Goal: Use online tool/utility: Utilize a website feature to perform a specific function

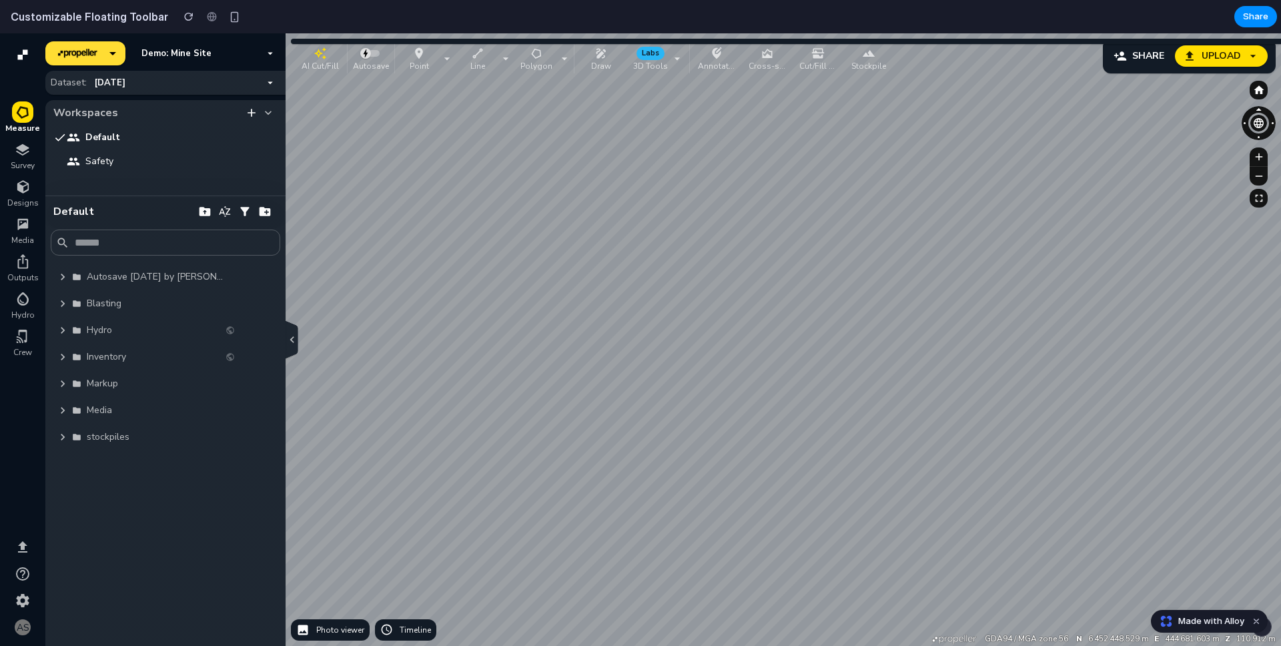
click at [151, 242] on input "text" at bounding box center [175, 242] width 200 height 15
click at [138, 238] on input "text" at bounding box center [175, 242] width 200 height 15
type input "**********"
click at [202, 270] on span "Autosave [DATE] by [PERSON_NAME]" at bounding box center [157, 276] width 140 height 13
click at [264, 287] on div "Autosave [DATE] by [PERSON_NAME]" at bounding box center [166, 277] width 230 height 27
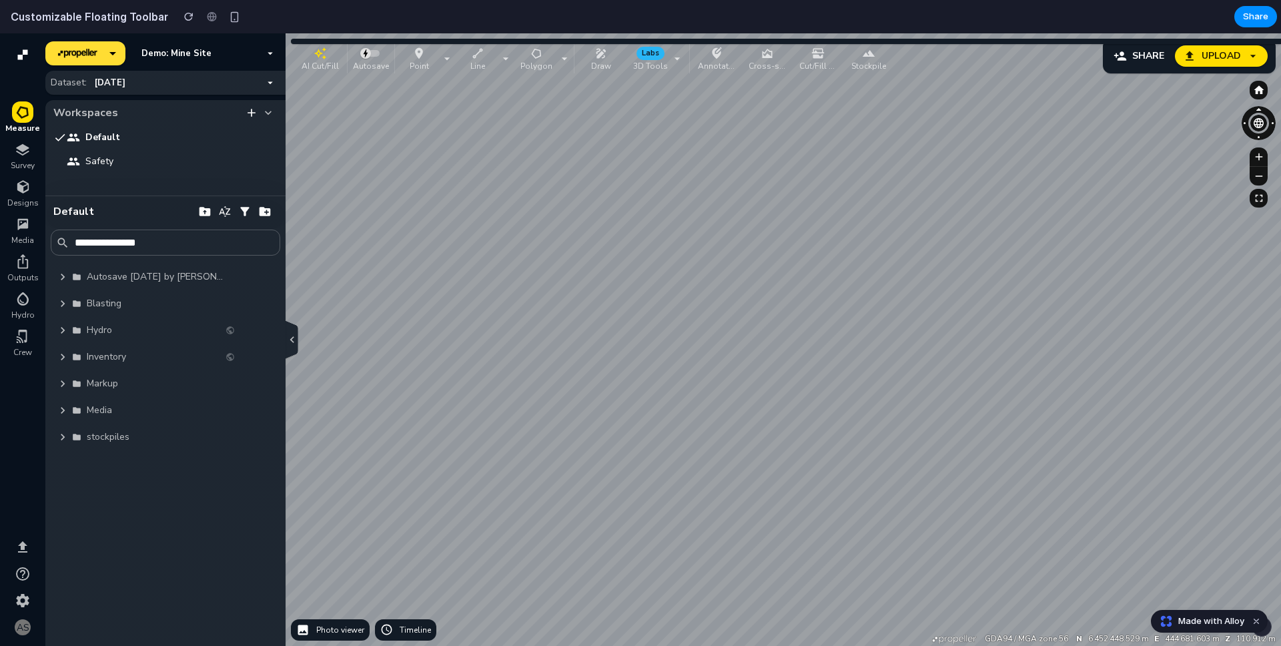
click at [252, 285] on div "Autosave [DATE] by [PERSON_NAME]" at bounding box center [166, 277] width 230 height 27
click at [245, 280] on icon "button" at bounding box center [246, 276] width 13 height 13
click at [249, 220] on button "button" at bounding box center [245, 212] width 20 height 20
click at [222, 210] on icon "button" at bounding box center [224, 211] width 11 height 11
click at [206, 210] on icon "button" at bounding box center [205, 211] width 11 height 9
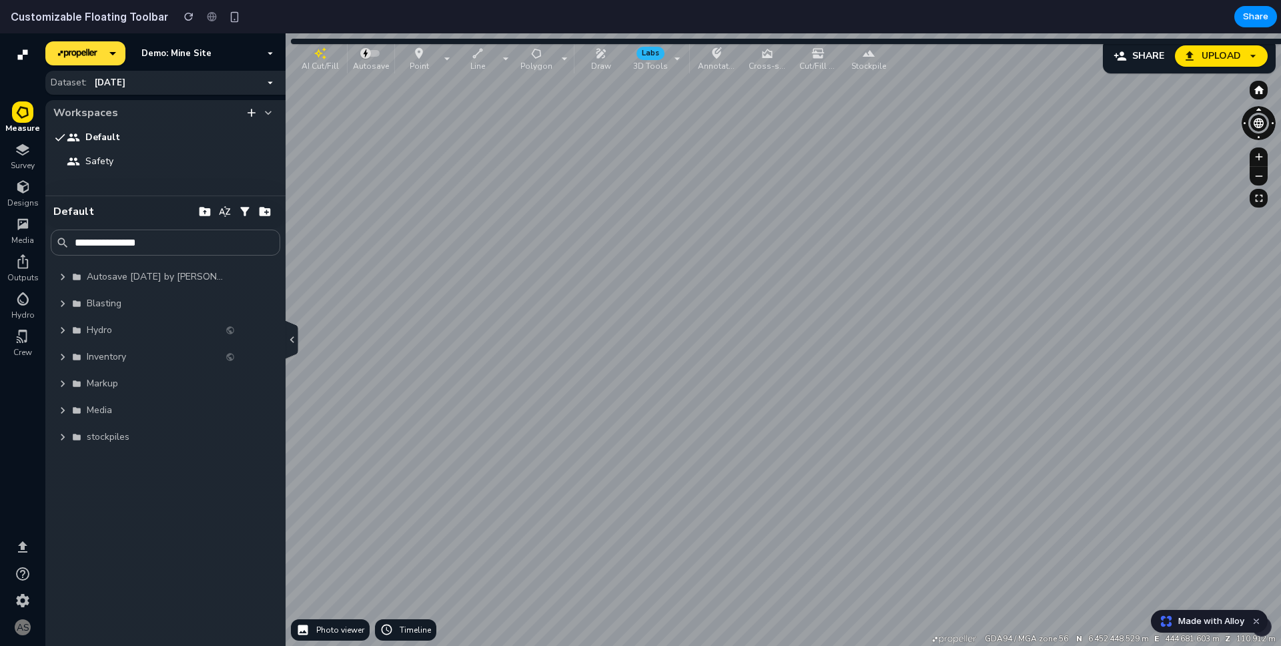
click at [315, 59] on icon "button" at bounding box center [320, 53] width 13 height 13
click at [437, 58] on button "Point" at bounding box center [419, 58] width 43 height 29
click at [380, 56] on span at bounding box center [371, 53] width 27 height 16
click at [452, 56] on div "AI Cut/Fill Autosave Point Line Polygon Draw Labs 3D Tools Annotation Cross-sec…" at bounding box center [594, 58] width 597 height 29
click at [537, 56] on icon "button" at bounding box center [536, 53] width 13 height 13
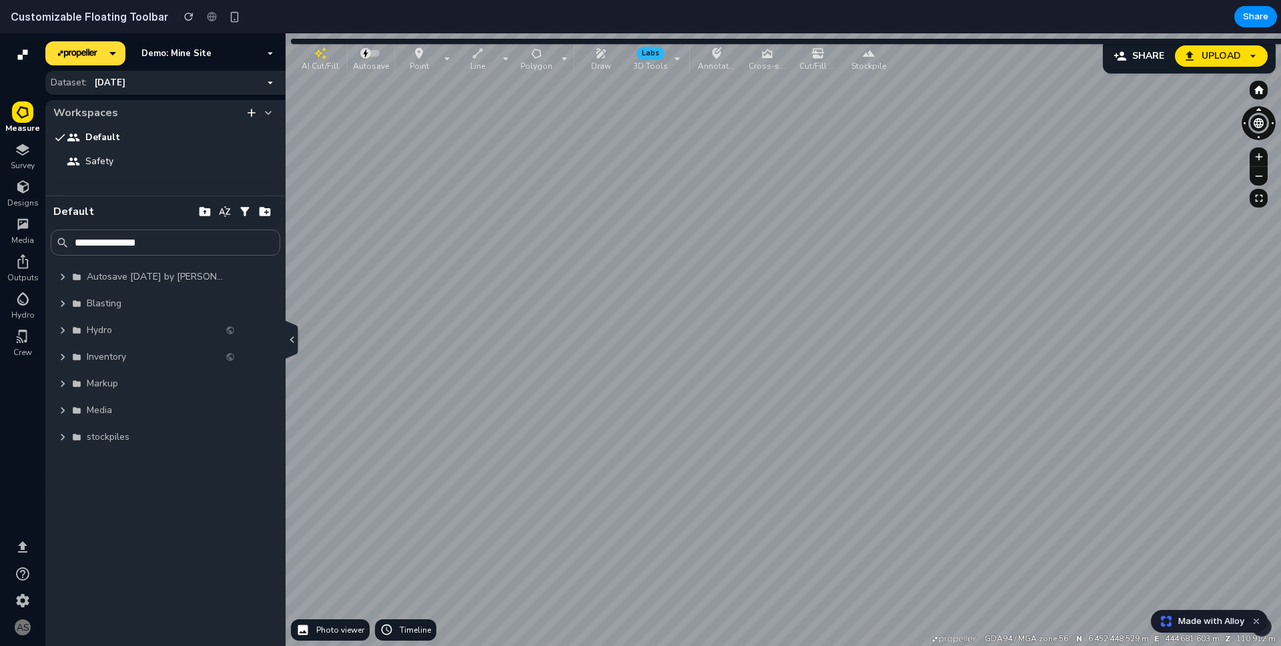
click at [623, 55] on div "AI Cut/Fill Autosave Point Line Polygon Draw Labs 3D Tools Annotation Cross-sec…" at bounding box center [594, 58] width 597 height 29
click at [703, 61] on p "Annotation" at bounding box center [716, 65] width 37 height 11
